Goal: Go to known website: Access a specific website the user already knows

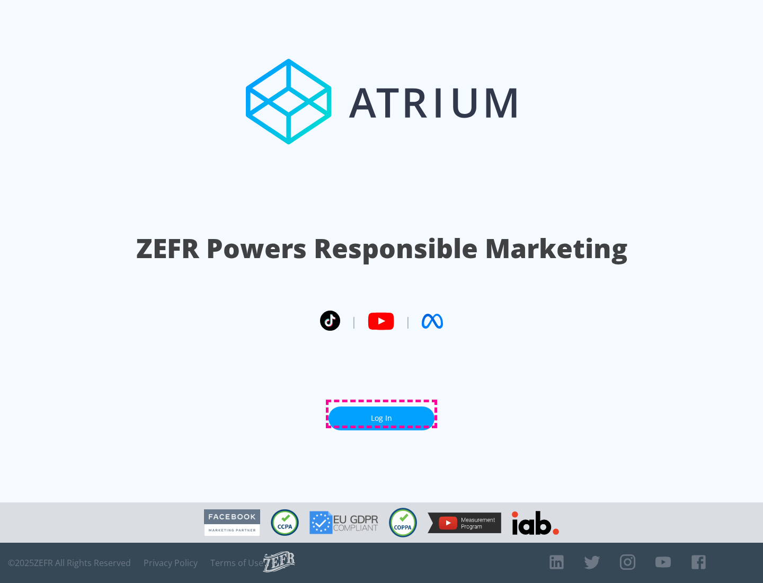
click at [382, 414] on link "Log In" at bounding box center [382, 419] width 106 height 24
